Goal: Check status: Check status

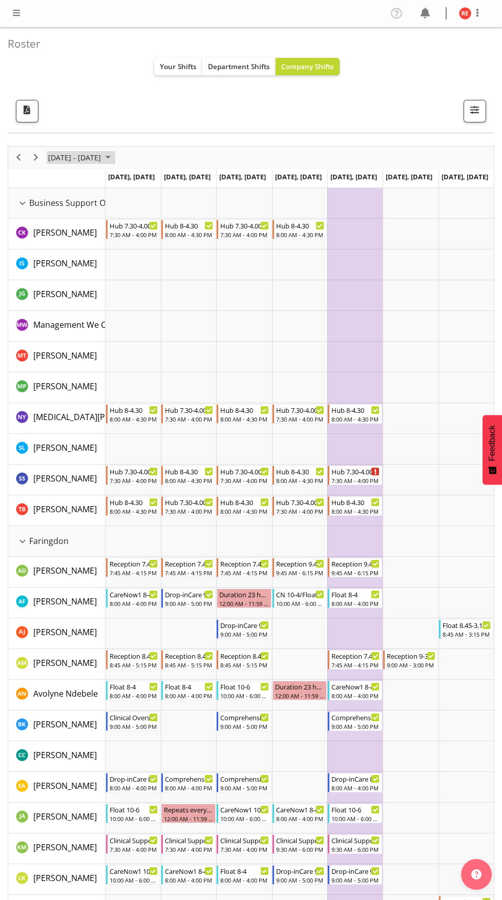
click at [102, 162] on span "[DATE] - [DATE]" at bounding box center [74, 157] width 55 height 13
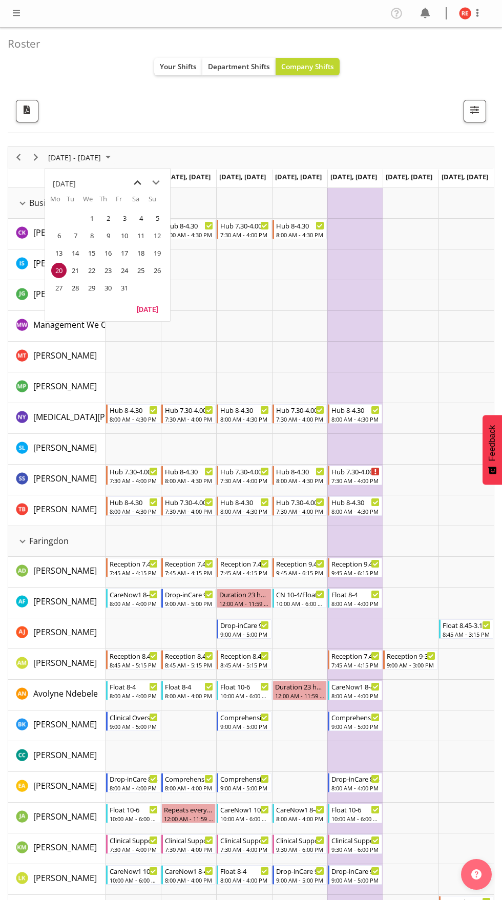
click at [131, 179] on span "previous month" at bounding box center [138, 183] width 18 height 18
click at [53, 283] on span "29" at bounding box center [58, 287] width 15 height 15
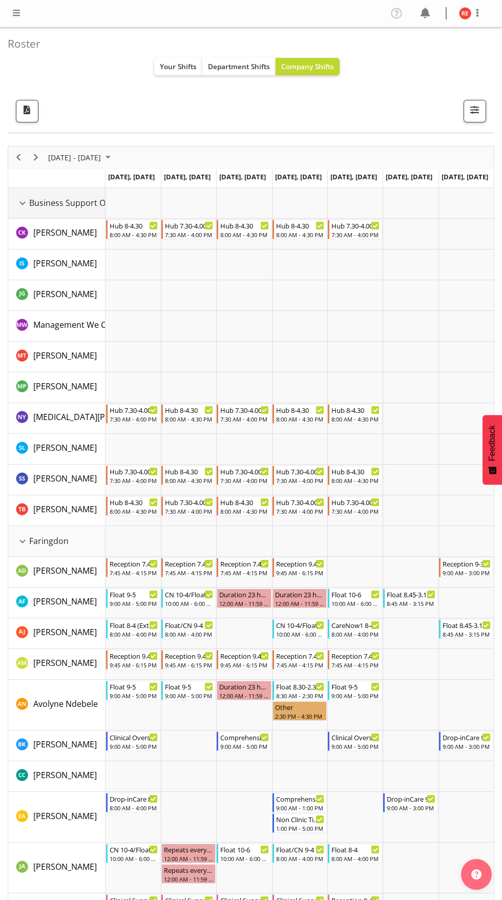
click at [19, 203] on div "Business Support Office resource" at bounding box center [22, 203] width 13 height 13
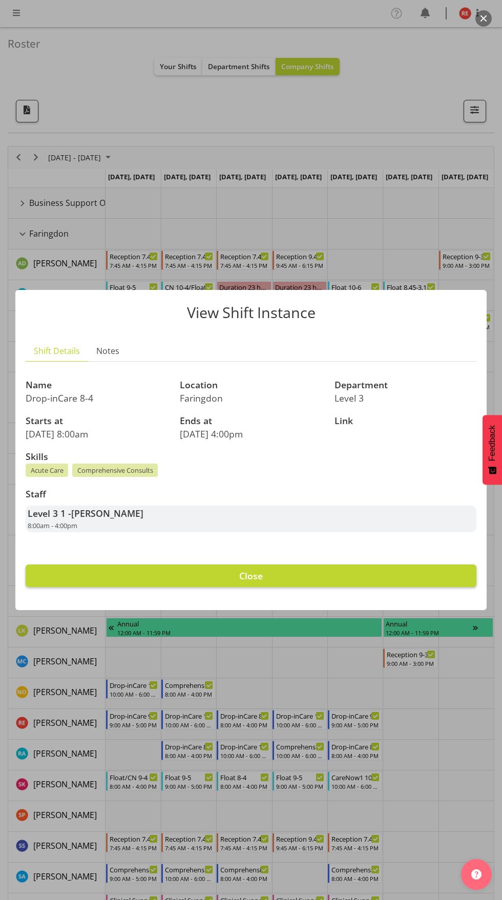
click at [406, 576] on button "Close" at bounding box center [251, 575] width 451 height 23
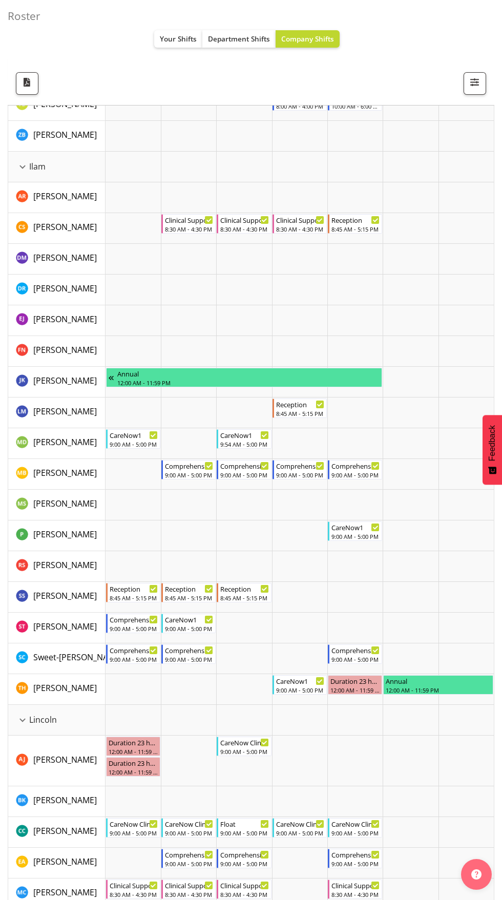
scroll to position [834, 0]
click at [23, 720] on div "Lincoln resource" at bounding box center [22, 719] width 13 height 13
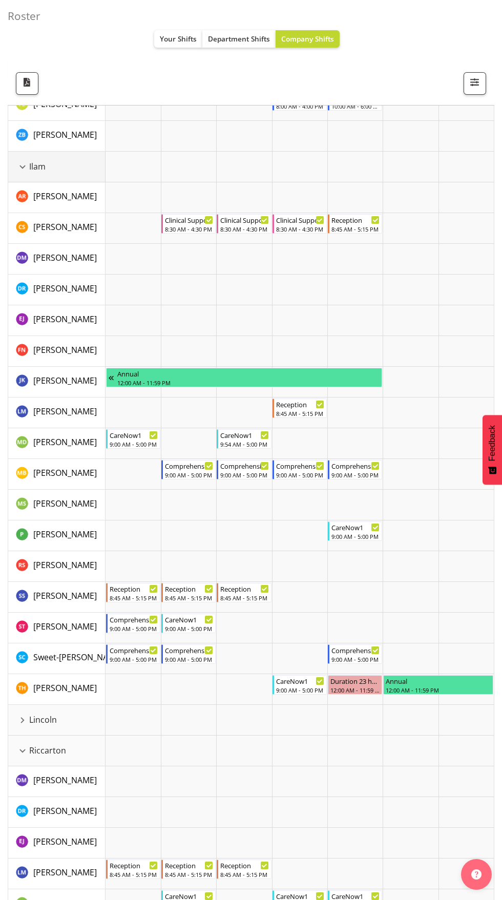
click at [23, 166] on div "Ilam resource" at bounding box center [22, 166] width 13 height 13
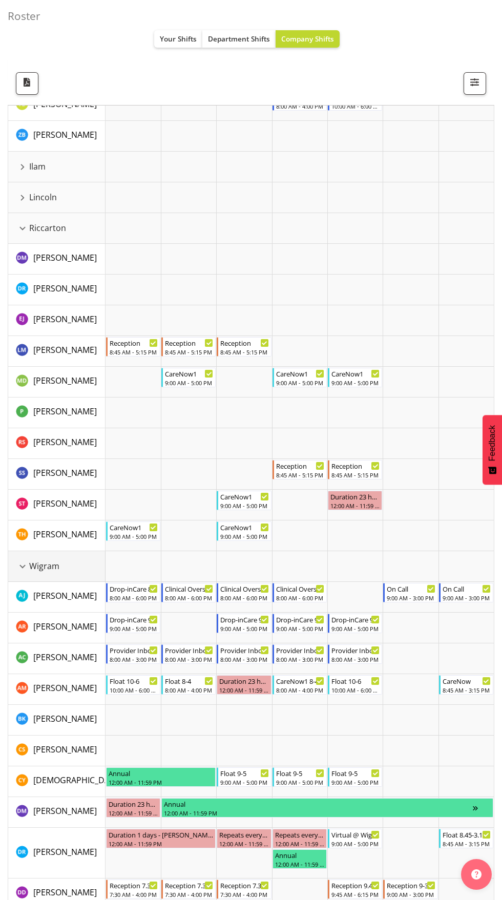
click at [16, 572] on div "Wigram resource" at bounding box center [22, 566] width 13 height 13
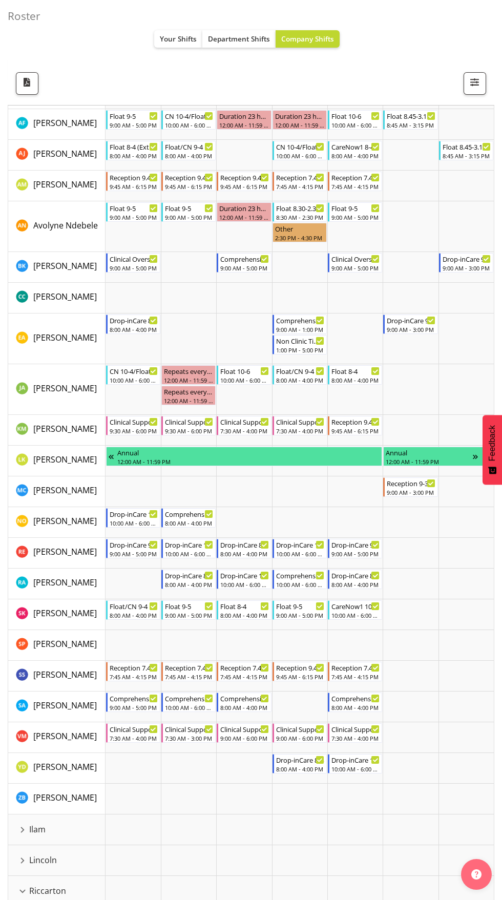
scroll to position [170, 0]
